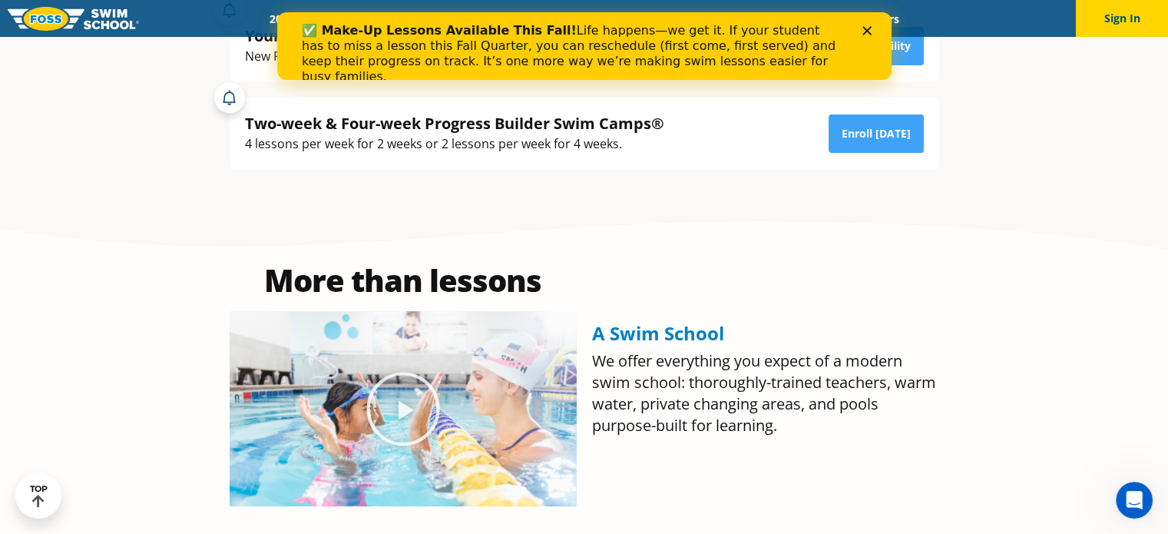
scroll to position [538, 0]
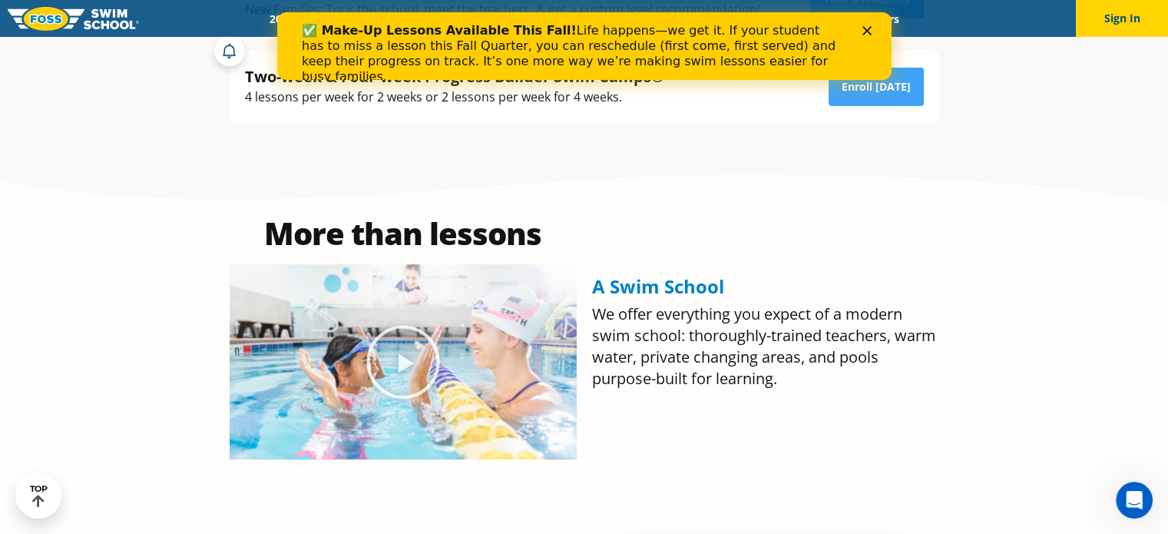
click at [868, 28] on polygon "Close" at bounding box center [866, 30] width 9 height 9
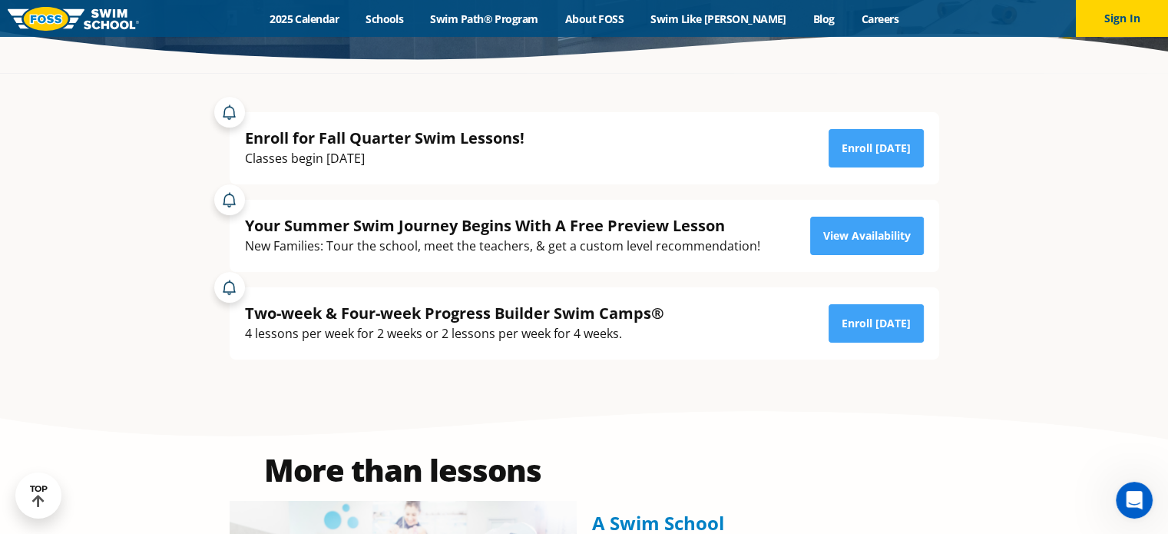
scroll to position [307, 0]
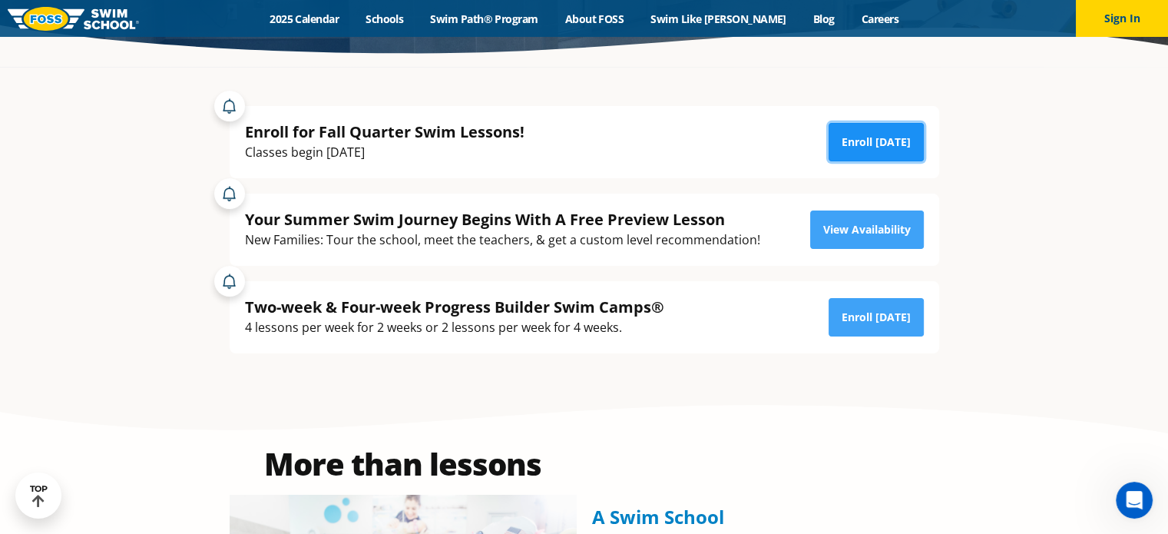
click at [873, 137] on link "Enroll [DATE]" at bounding box center [876, 142] width 95 height 38
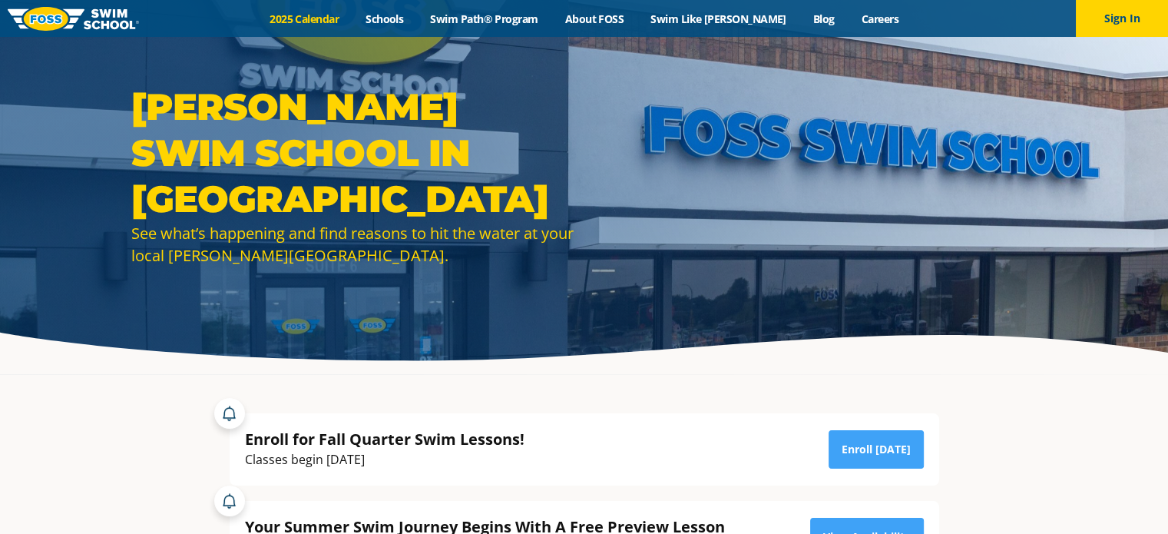
click at [336, 17] on link "2025 Calendar" at bounding box center [305, 19] width 96 height 15
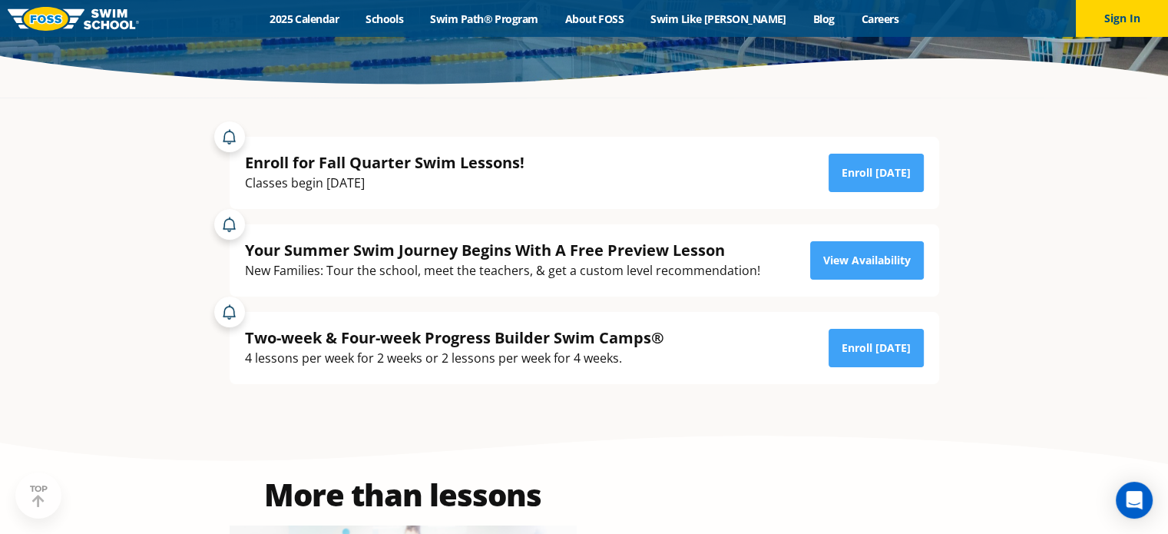
scroll to position [307, 0]
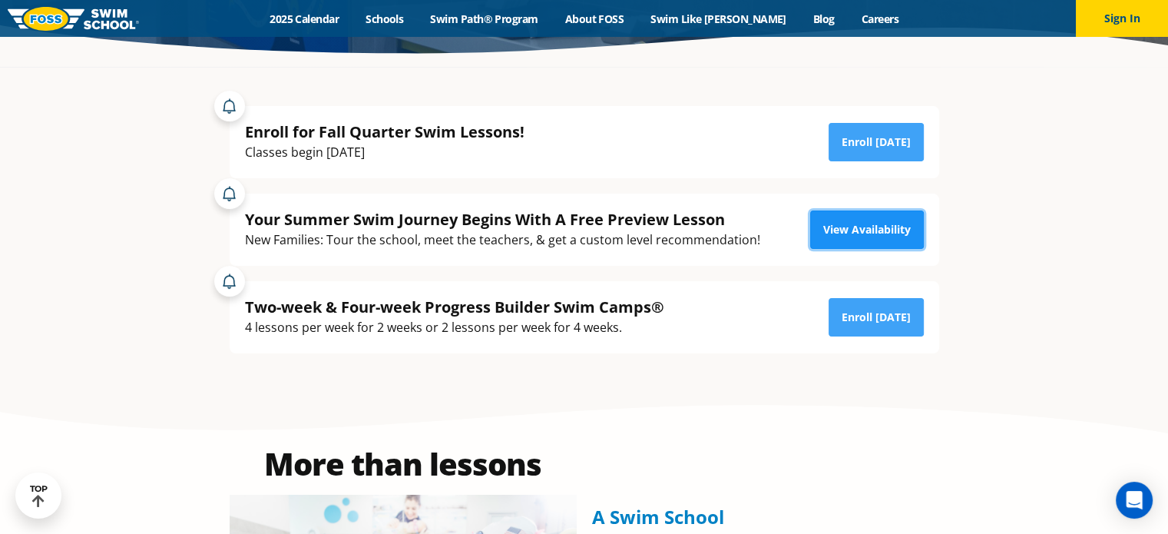
click at [873, 220] on link "View Availability" at bounding box center [867, 229] width 114 height 38
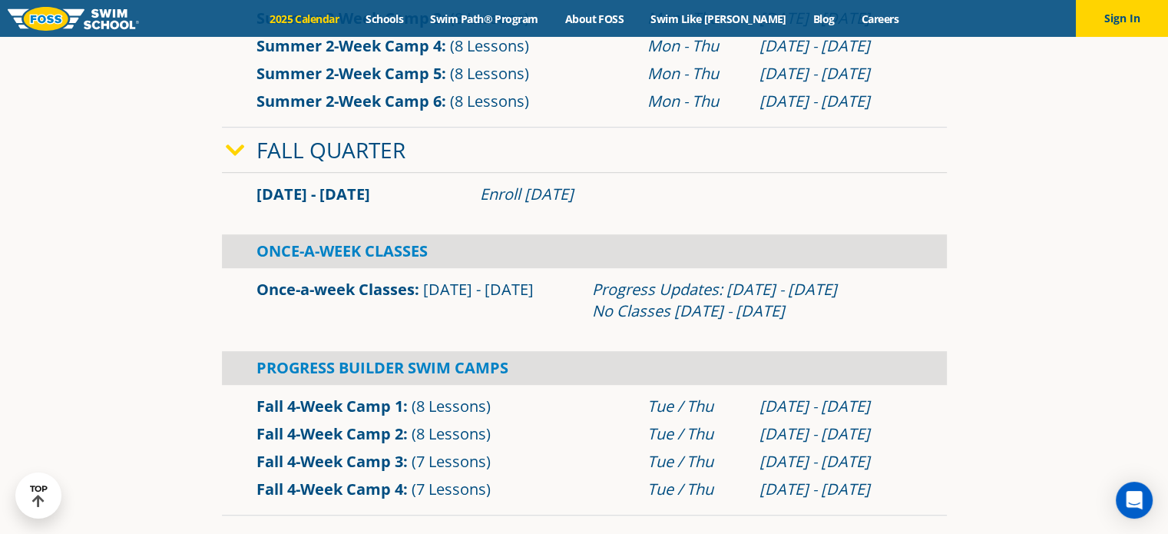
scroll to position [922, 0]
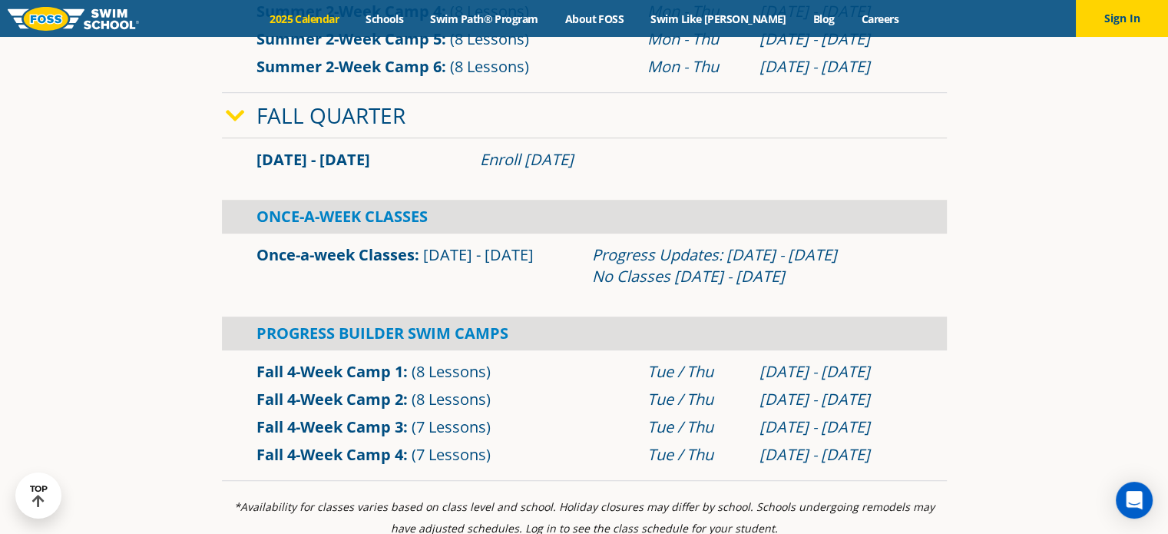
click at [318, 160] on span "Sep 2 - Dec 22" at bounding box center [314, 159] width 114 height 21
click at [237, 111] on icon at bounding box center [235, 116] width 19 height 22
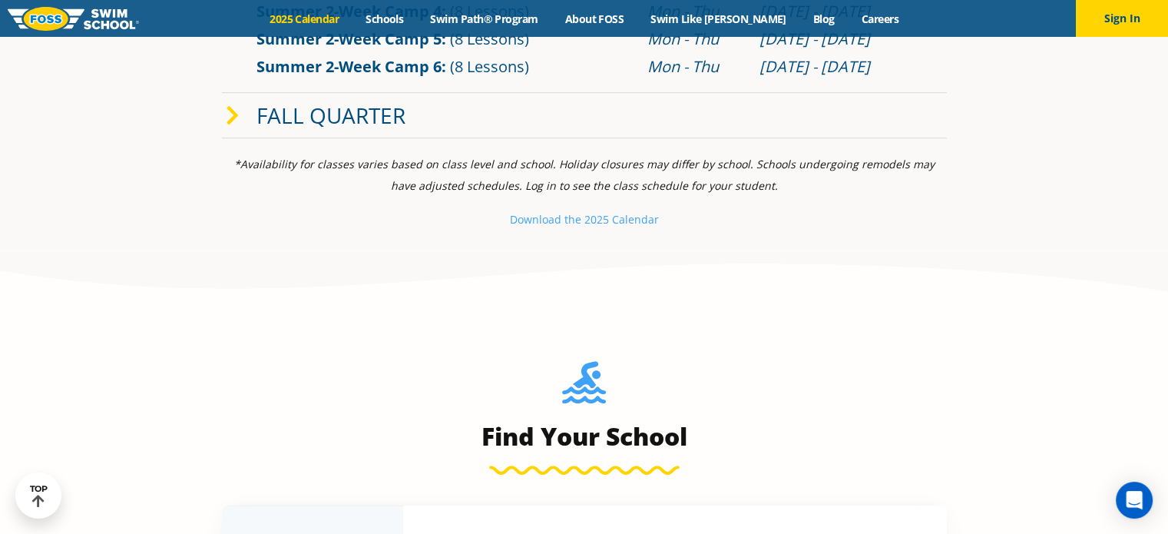
click at [234, 116] on icon at bounding box center [233, 116] width 14 height 22
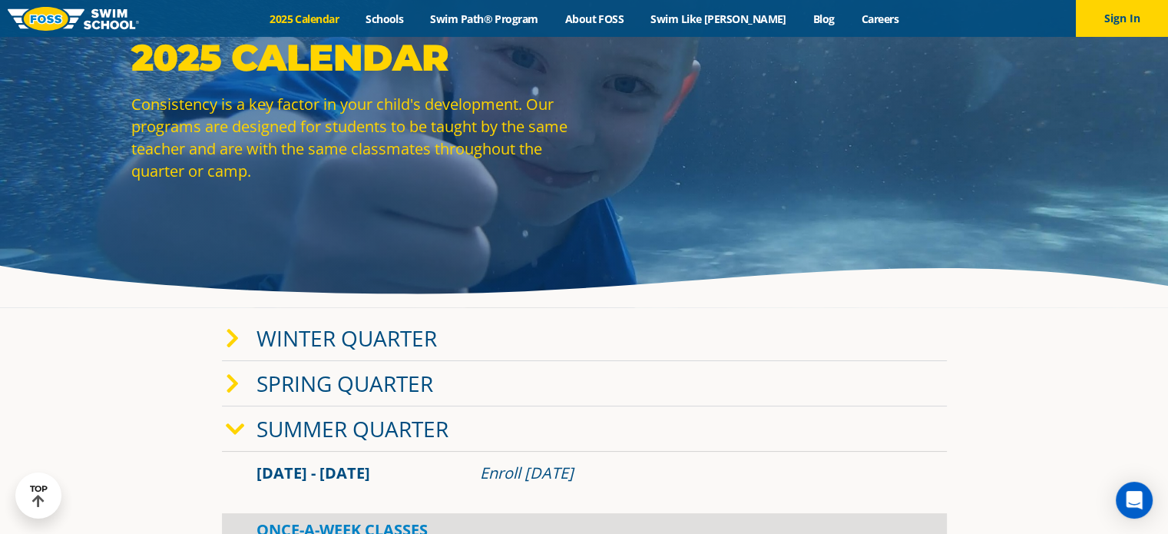
scroll to position [0, 0]
